Goal: Information Seeking & Learning: Understand process/instructions

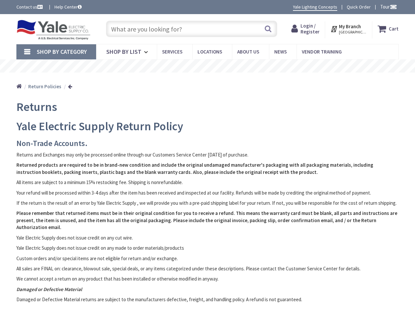
type input "[PERSON_NAME][GEOGRAPHIC_DATA], [STREET_ADDRESS]"
